Goal: Navigation & Orientation: Find specific page/section

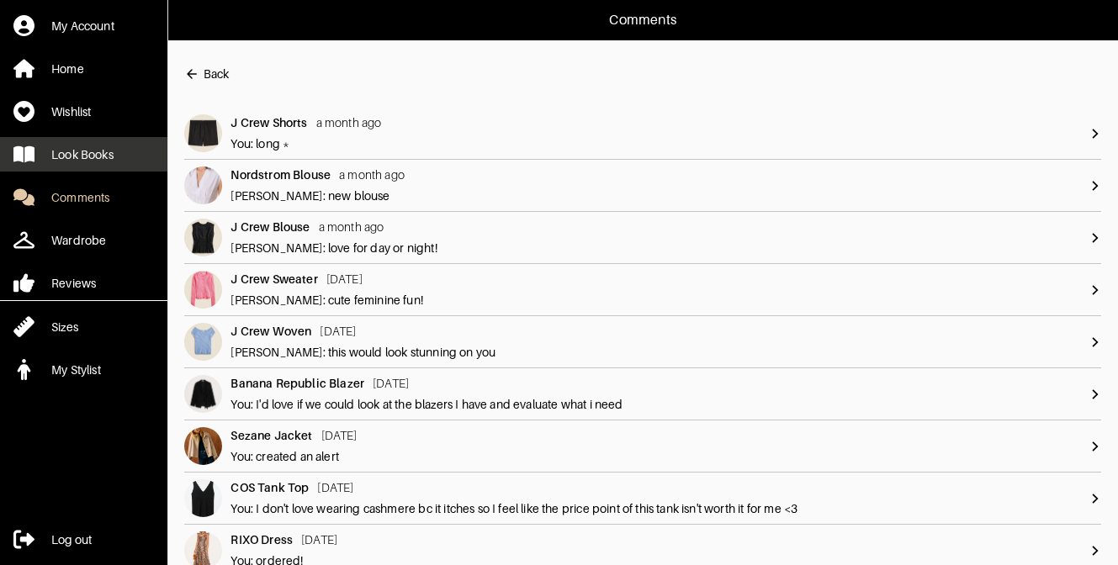
click at [68, 157] on div "Look Books" at bounding box center [82, 154] width 62 height 17
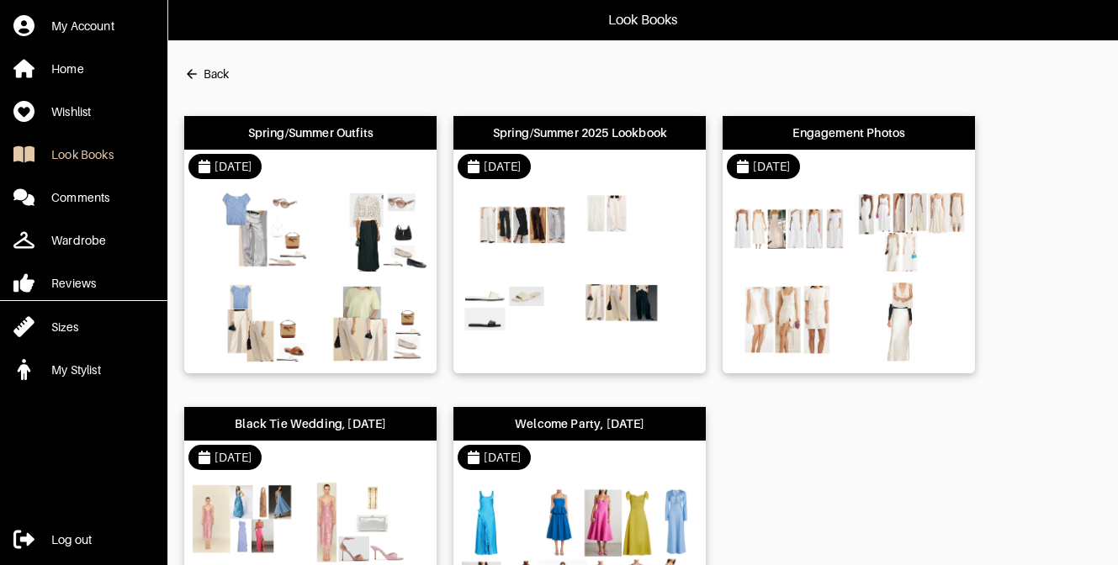
click at [318, 167] on div "[DATE]" at bounding box center [310, 167] width 252 height 34
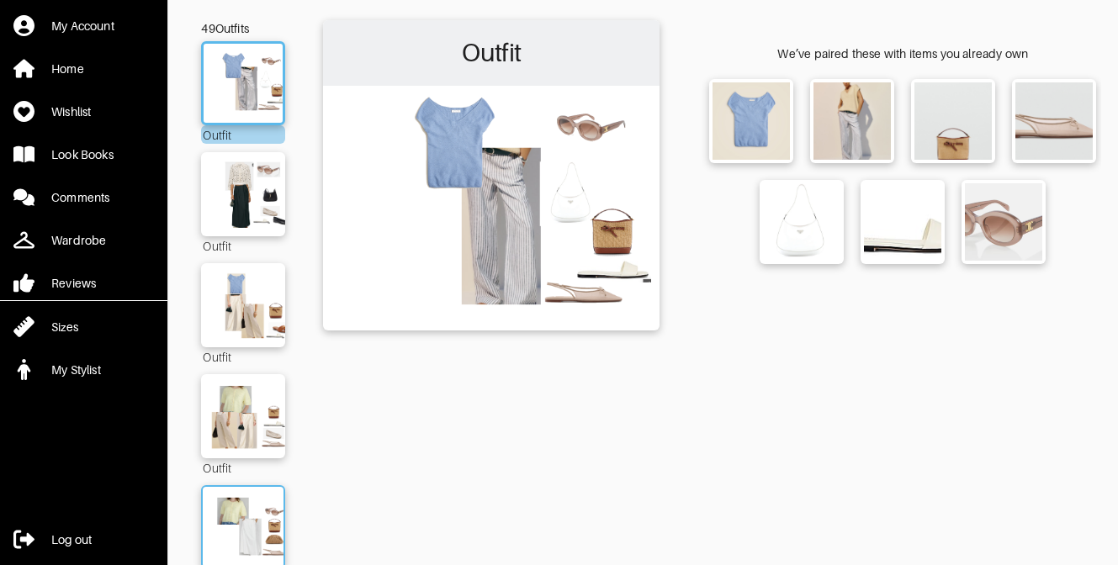
scroll to position [255, 0]
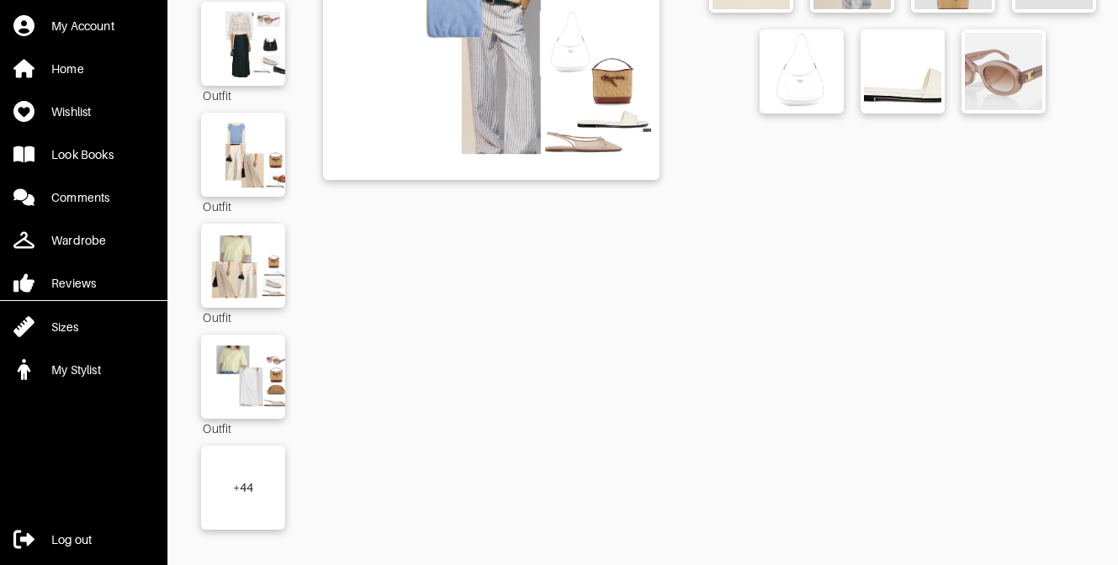
click at [235, 479] on div "+ 44" at bounding box center [243, 487] width 21 height 17
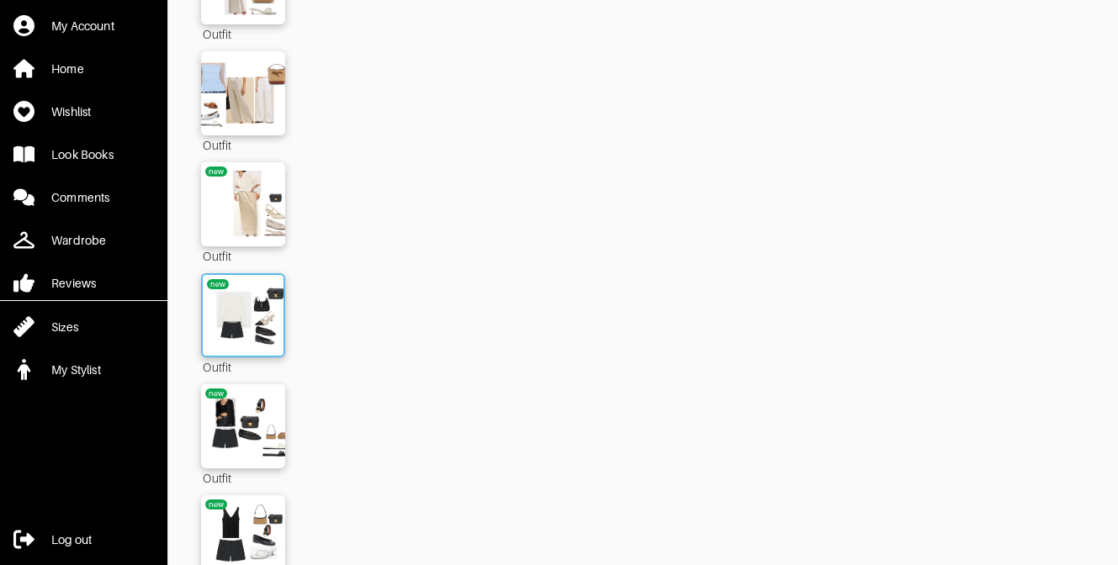
scroll to position [3520, 0]
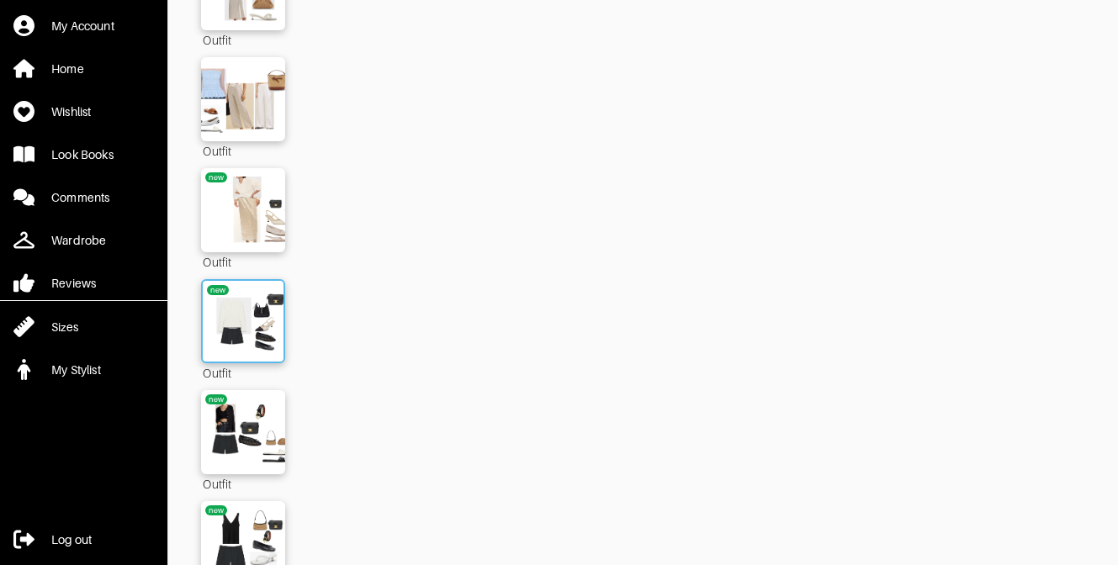
click at [243, 299] on img at bounding box center [243, 321] width 91 height 64
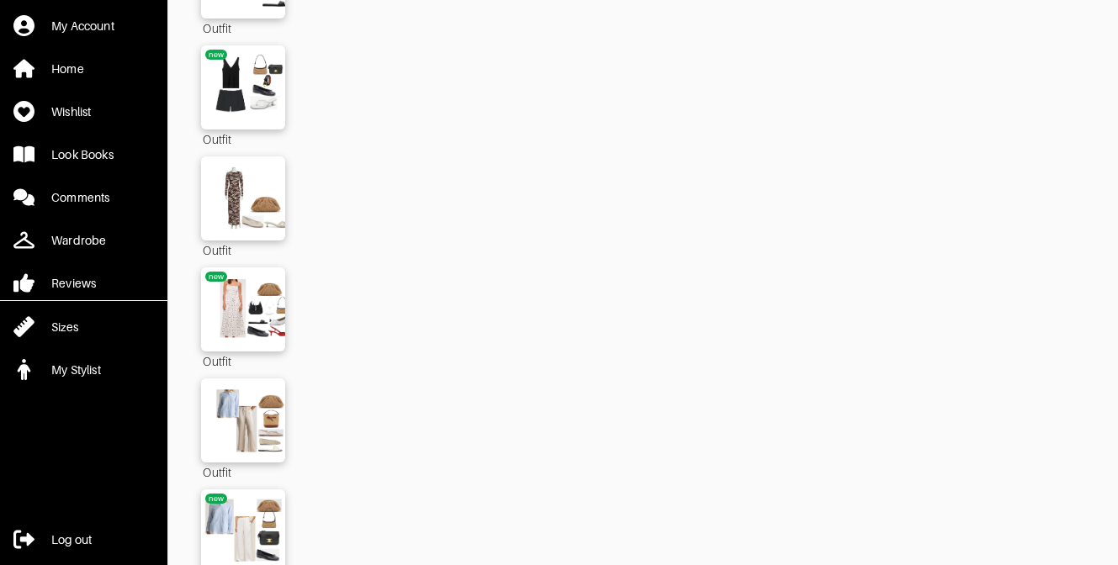
scroll to position [3754, 0]
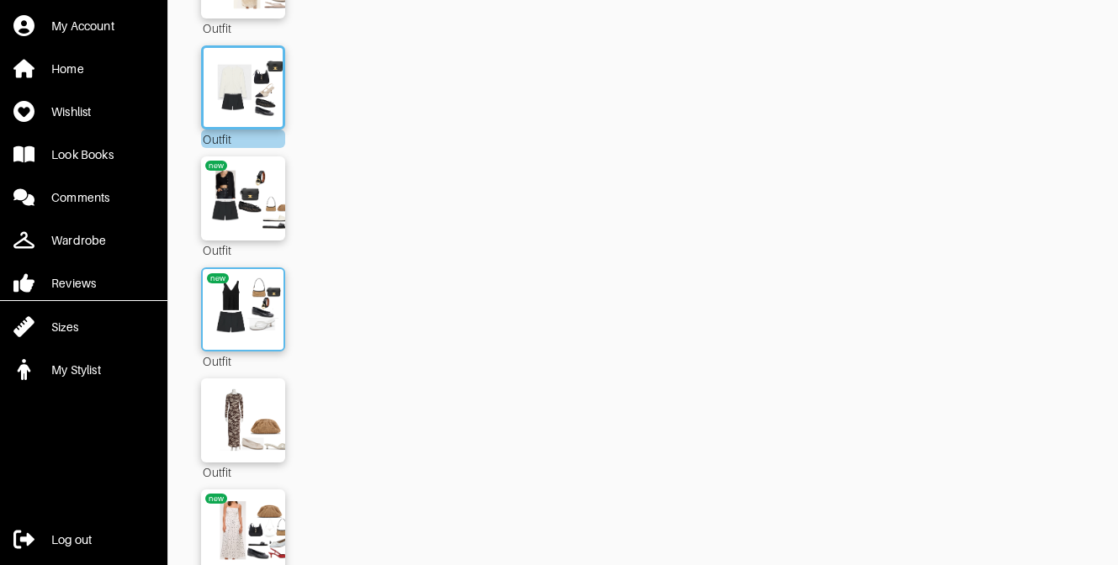
click at [263, 297] on img at bounding box center [243, 310] width 91 height 64
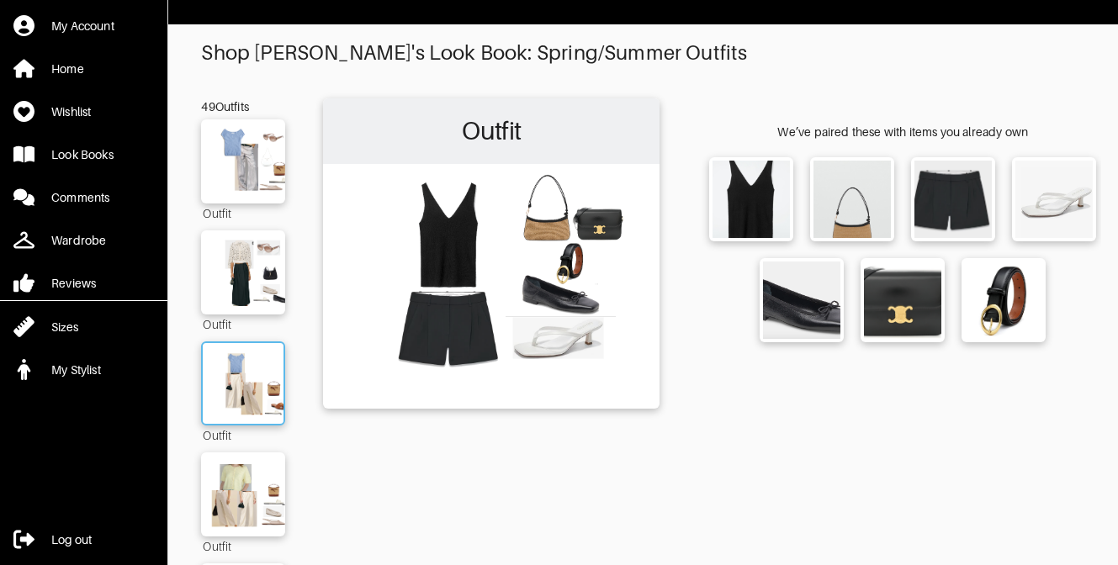
scroll to position [18, 0]
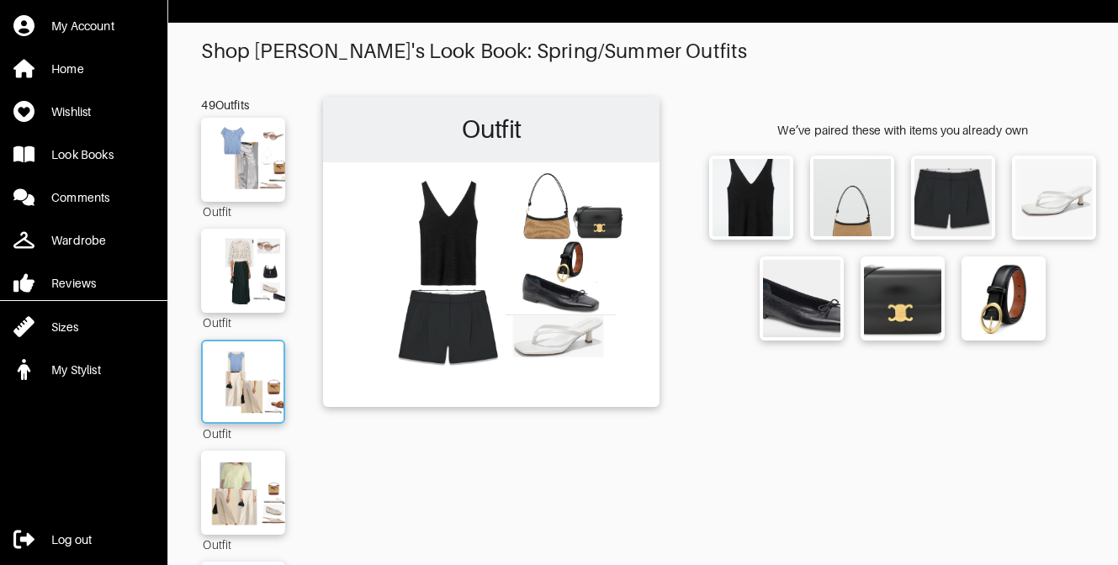
click at [257, 391] on img at bounding box center [243, 382] width 91 height 64
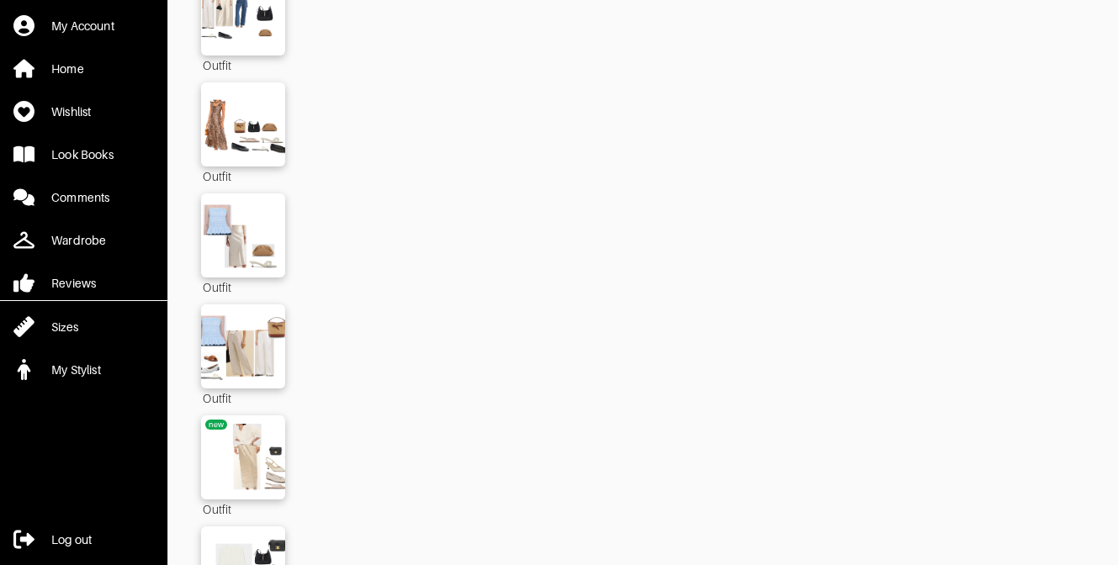
scroll to position [3334, 0]
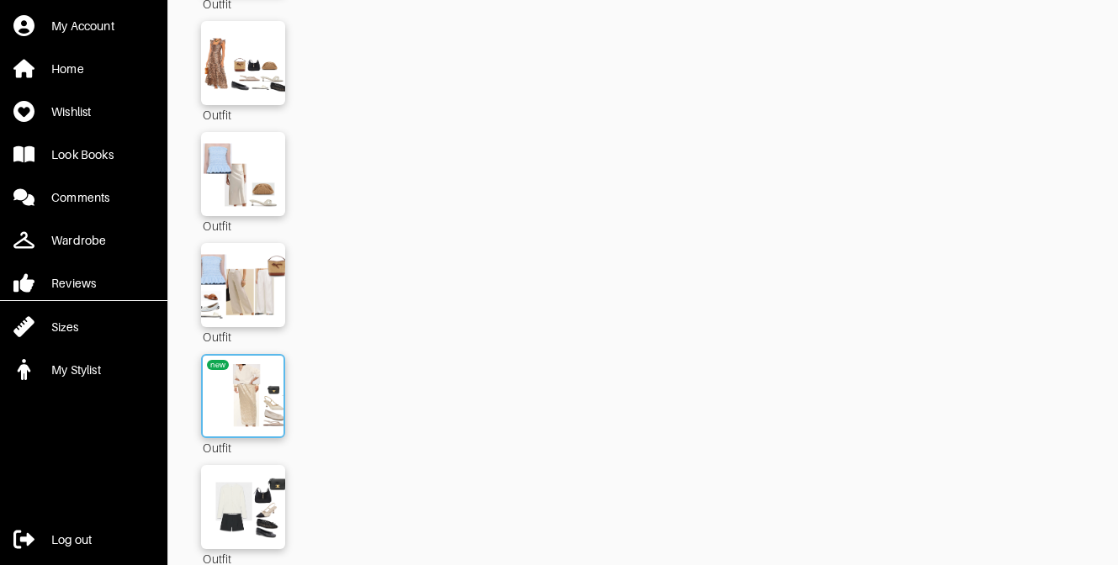
click at [255, 390] on img at bounding box center [243, 396] width 91 height 64
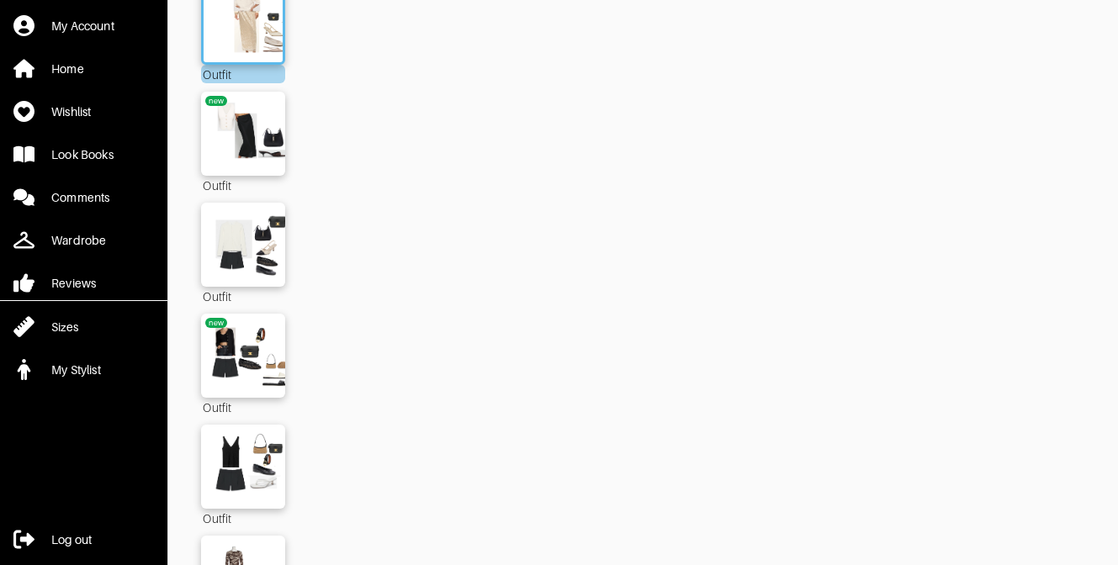
scroll to position [3773, 0]
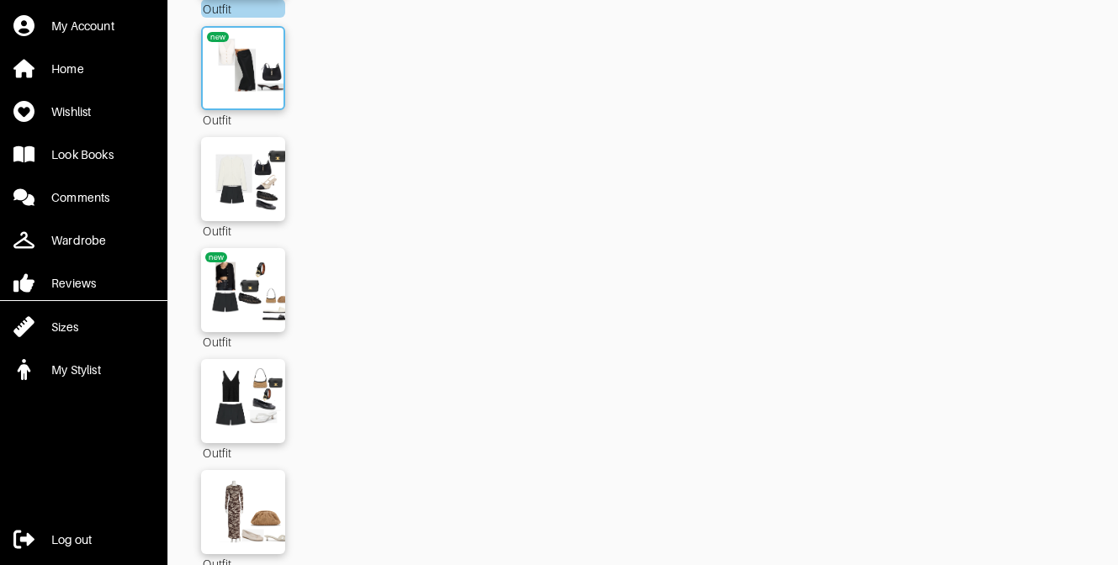
click at [247, 75] on img at bounding box center [243, 68] width 91 height 64
